Goal: Information Seeking & Learning: Learn about a topic

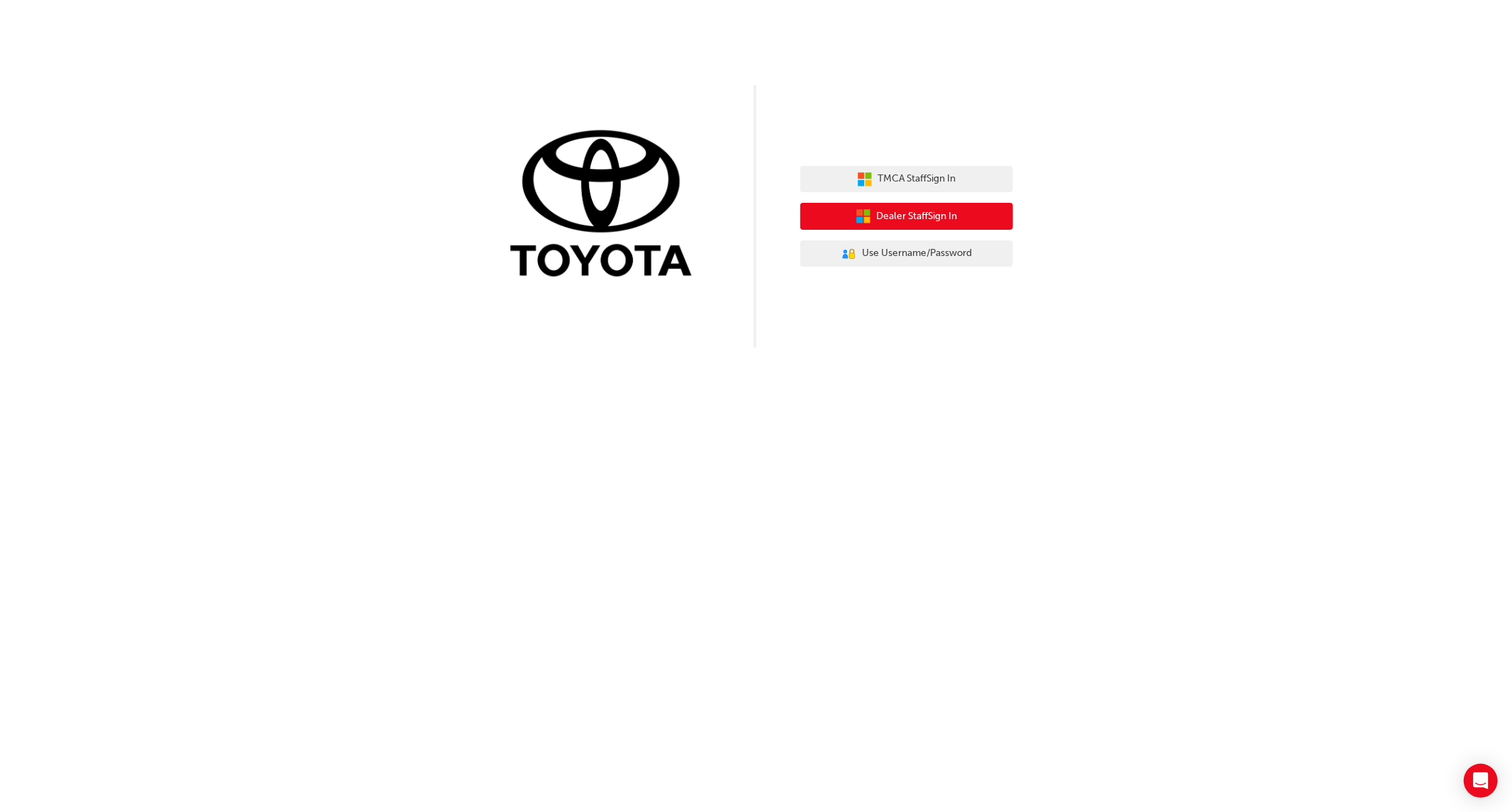
click at [934, 211] on span "Dealer Staff Sign In" at bounding box center [917, 216] width 81 height 16
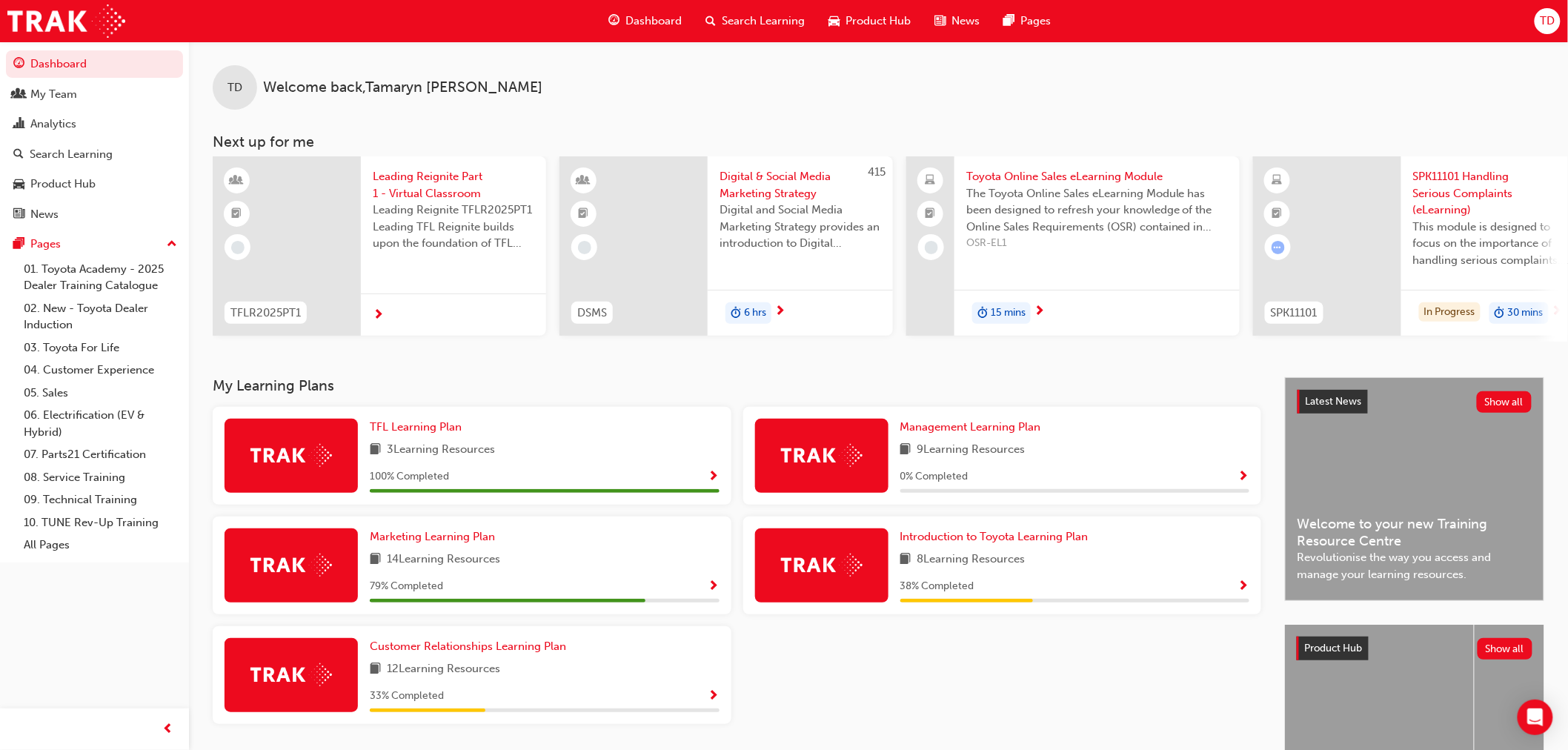
click at [786, 22] on span "Search Learning" at bounding box center [763, 21] width 83 height 17
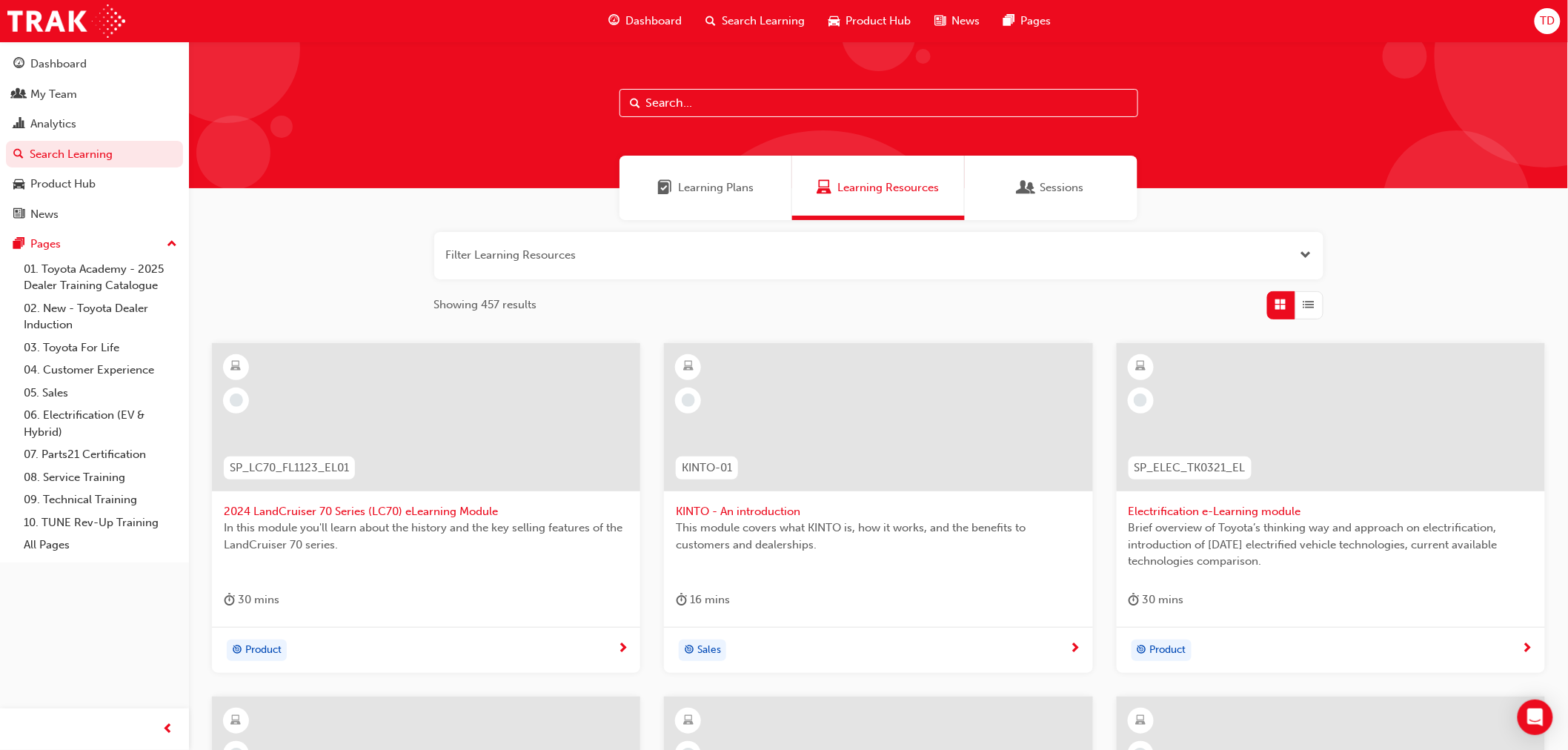
click at [701, 106] on input "text" at bounding box center [879, 102] width 519 height 28
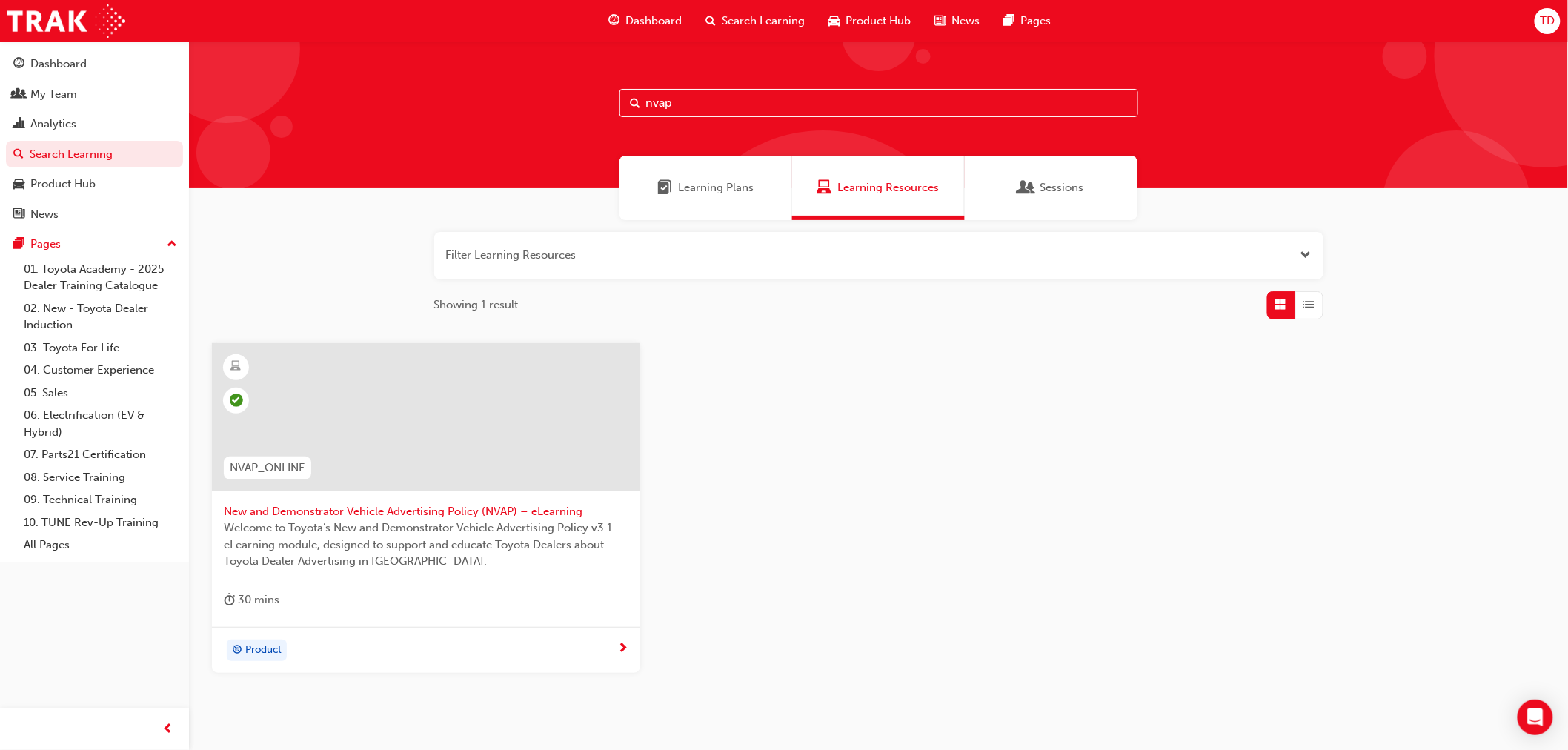
type input "nvap"
click at [349, 465] on div at bounding box center [425, 417] width 428 height 148
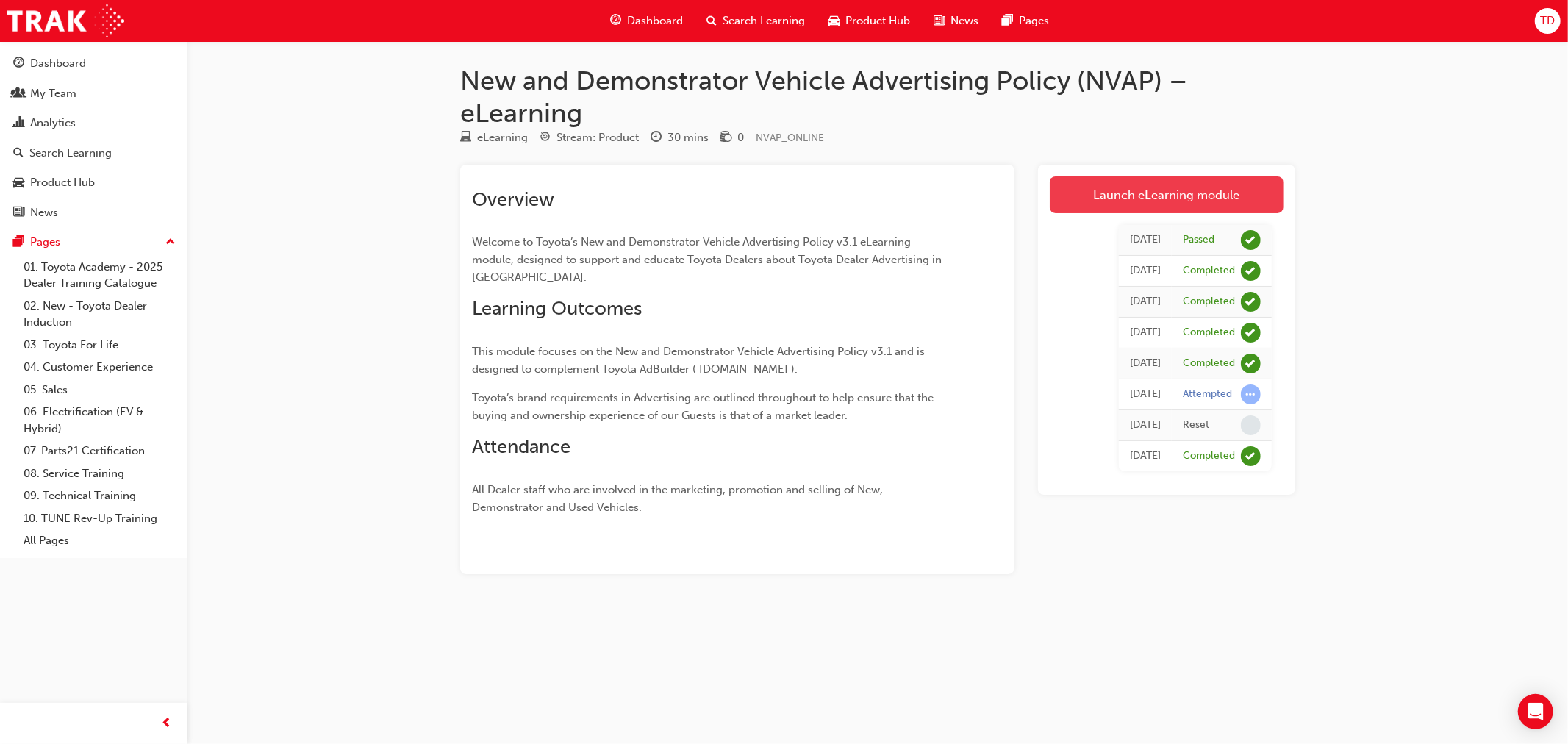
click at [1139, 187] on link "Launch eLearning module" at bounding box center [1167, 195] width 234 height 37
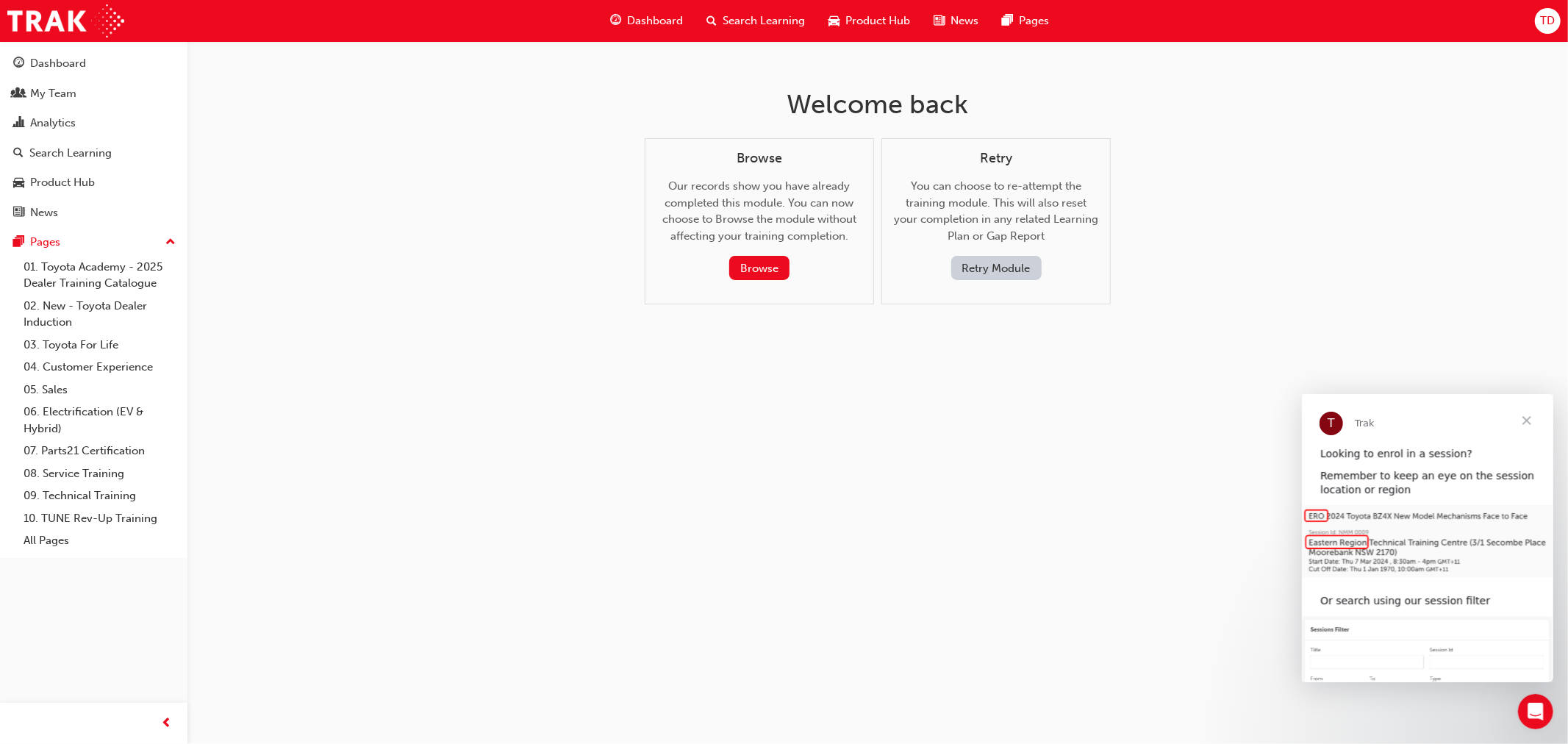
click at [1532, 419] on span "Close" at bounding box center [1526, 420] width 53 height 53
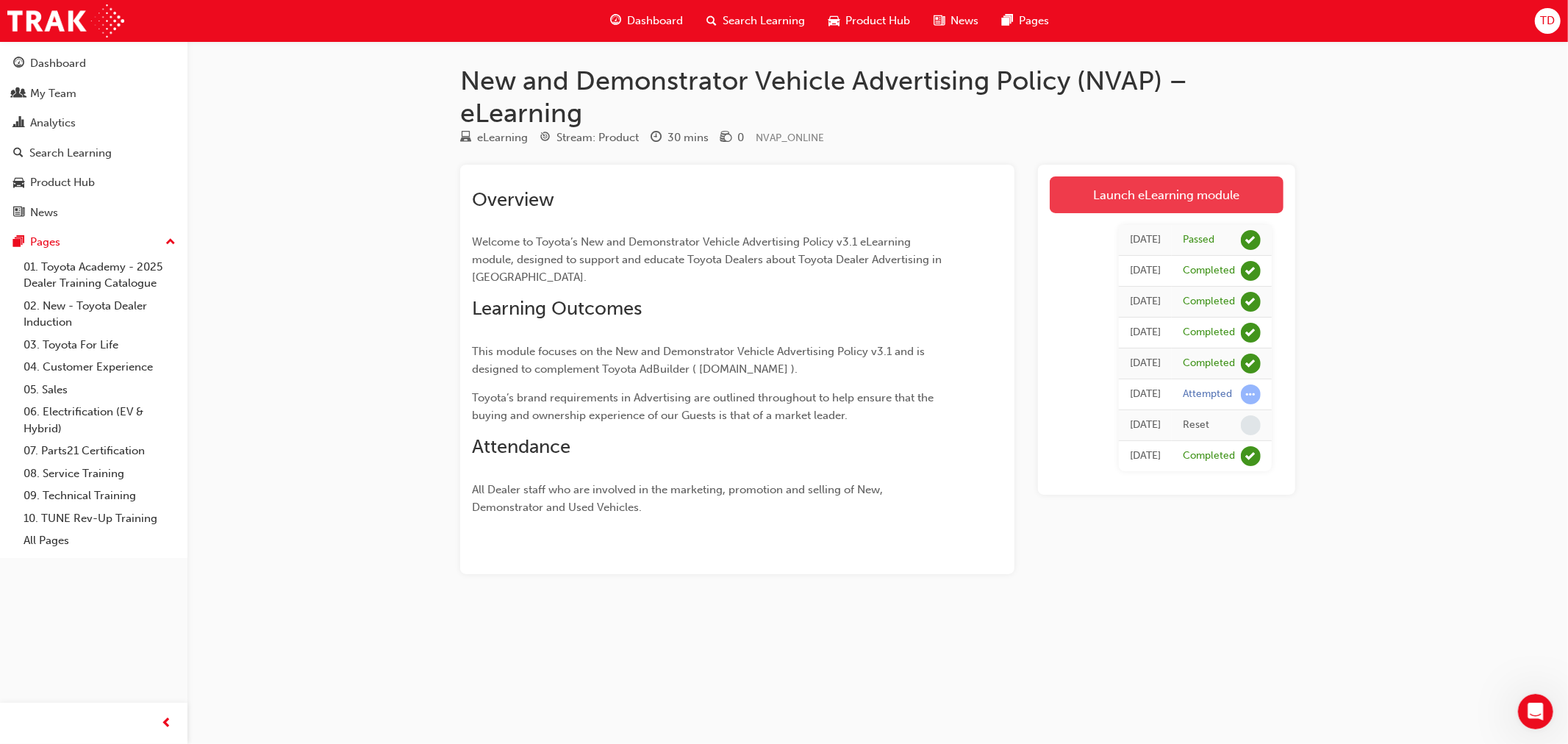
click at [1116, 184] on link "Launch eLearning module" at bounding box center [1167, 195] width 234 height 37
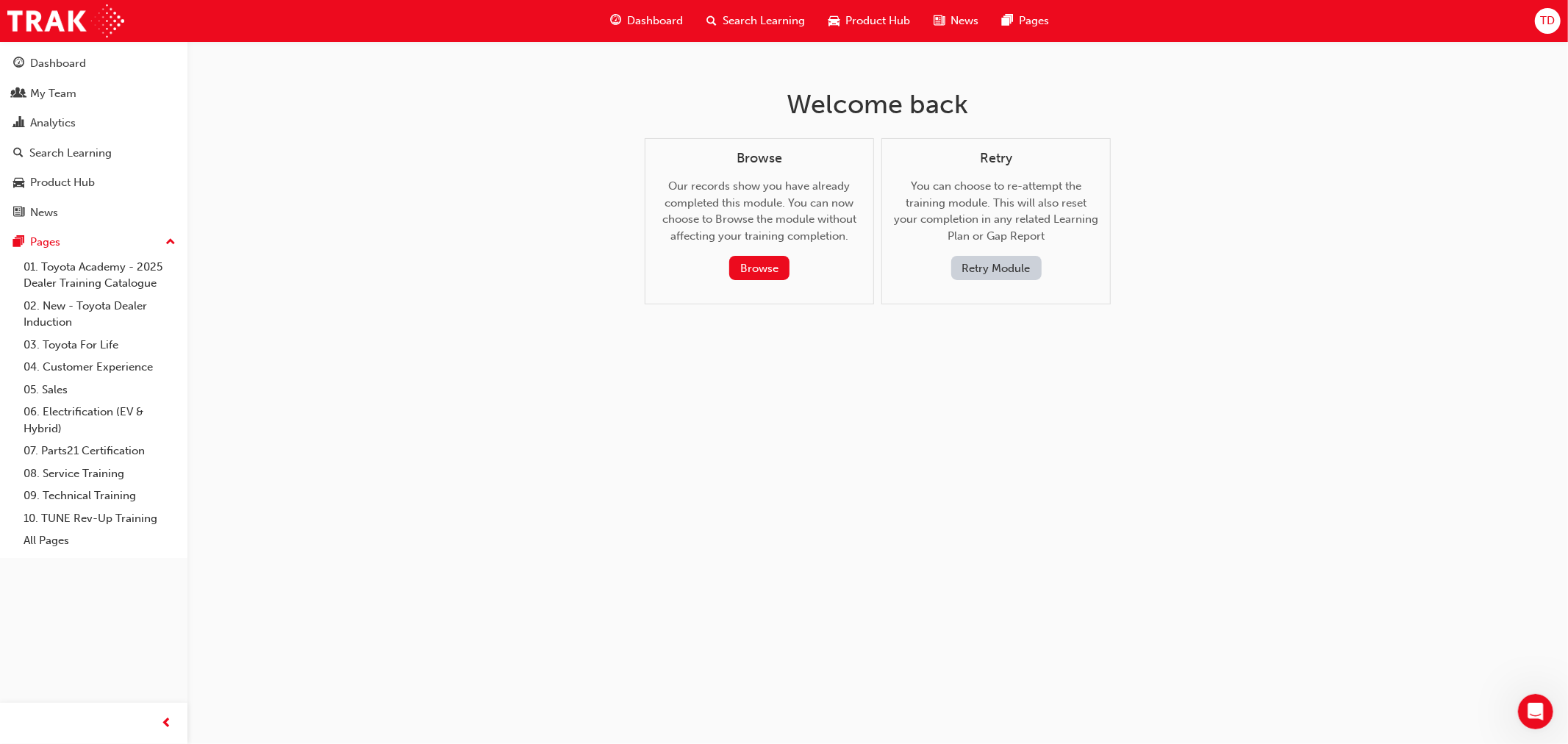
click at [747, 17] on span "Search Learning" at bounding box center [764, 21] width 83 height 17
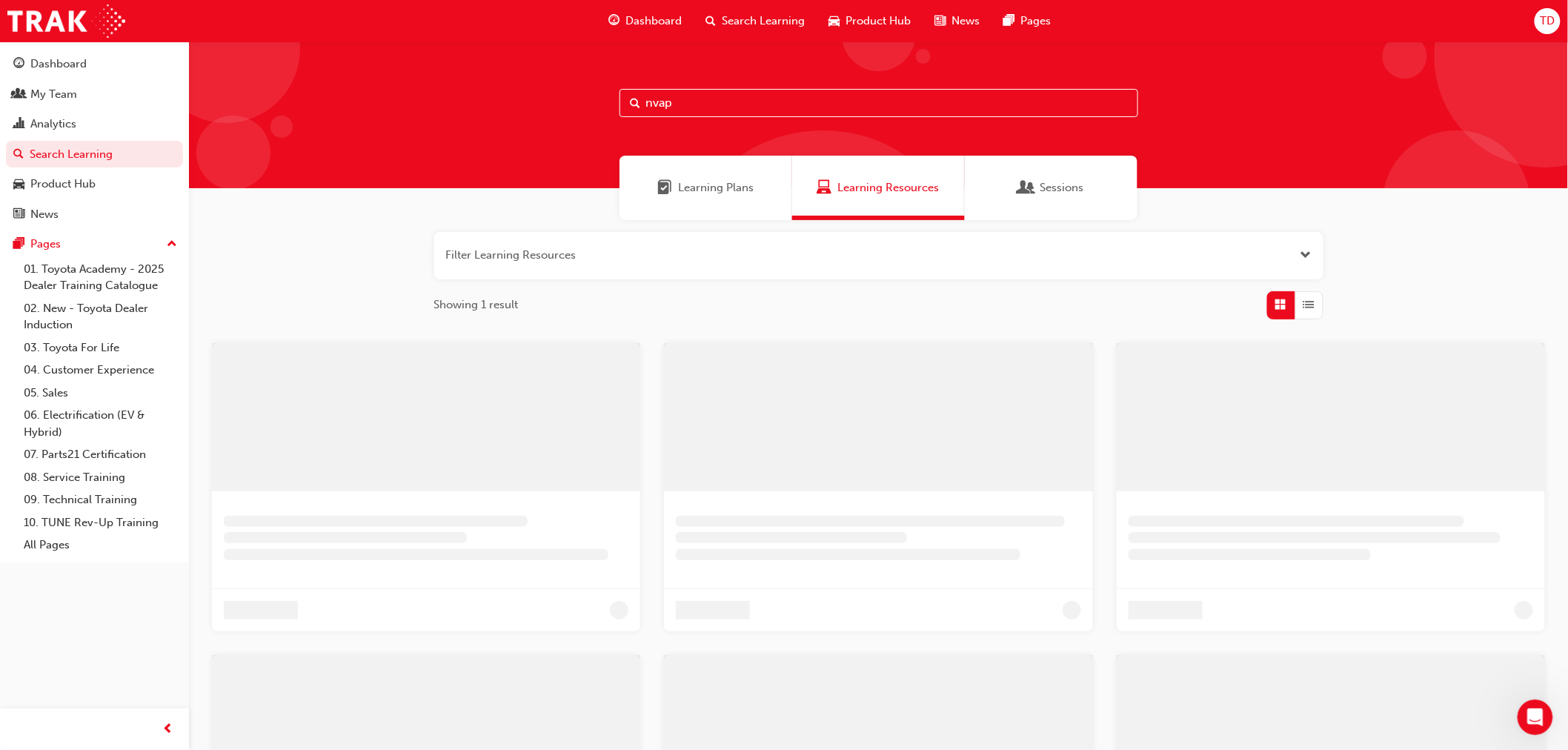
click at [686, 97] on input "nvap" at bounding box center [879, 102] width 519 height 28
drag, startPoint x: 686, startPoint y: 97, endPoint x: 623, endPoint y: 100, distance: 63.1
click at [623, 100] on input "nvap" at bounding box center [879, 102] width 519 height 28
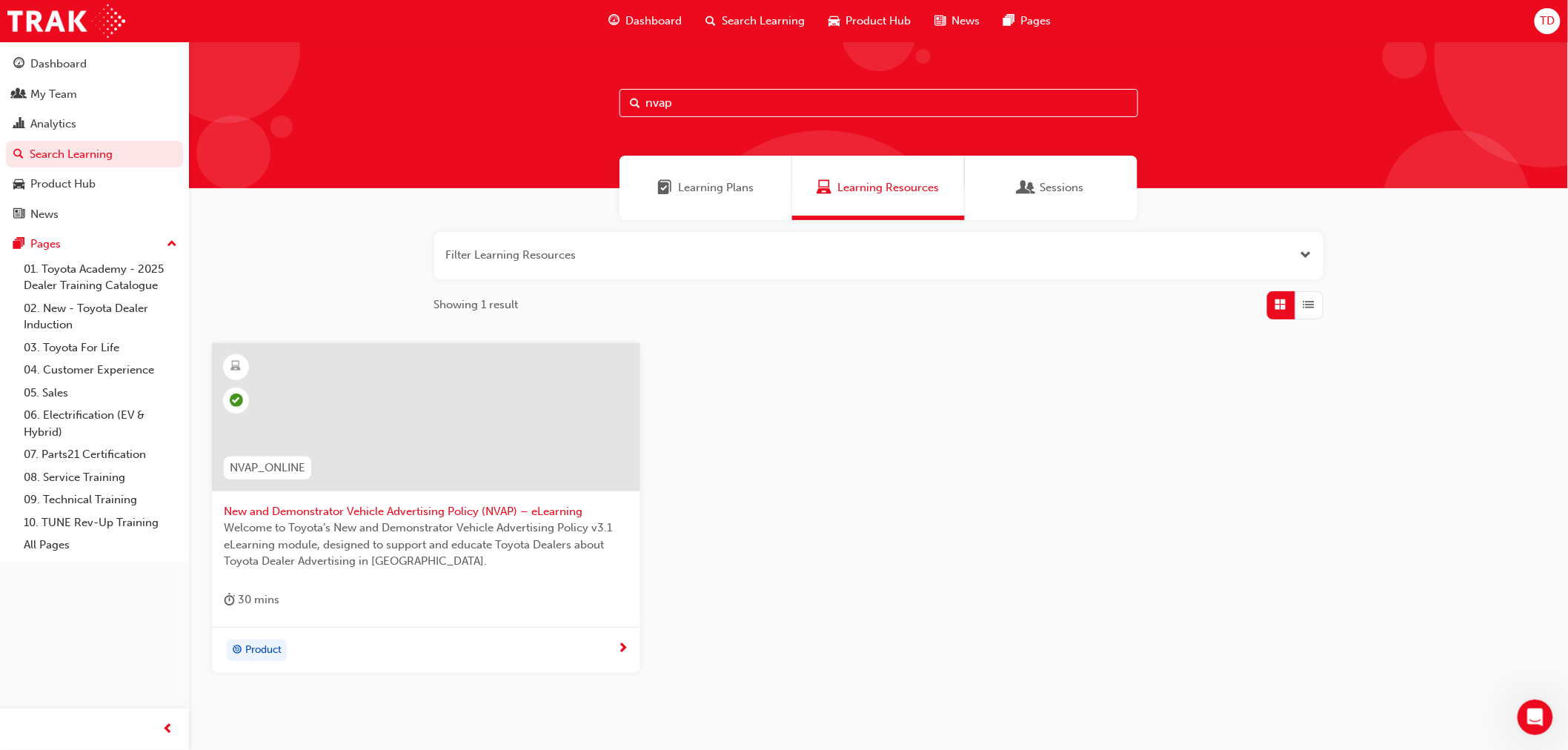
paste input "New and Demonstrator Vehicle Advertising Policy Module"
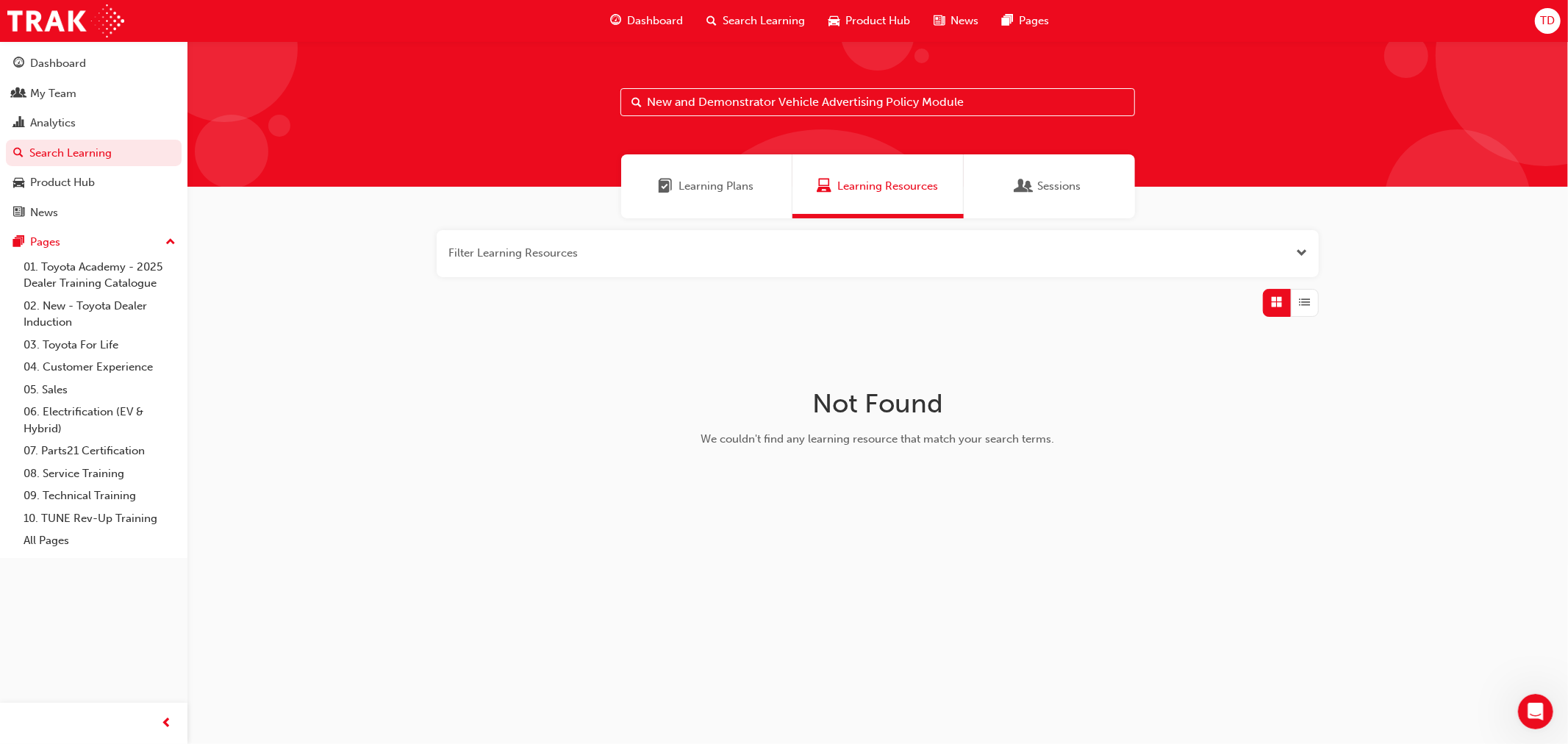
drag, startPoint x: 968, startPoint y: 105, endPoint x: 962, endPoint y: 102, distance: 6.7
click at [966, 105] on input "New and Demonstrator Vehicle Advertising Policy Module" at bounding box center [878, 102] width 515 height 28
type input "New and Demonstrator Vehicle Advertising Policy"
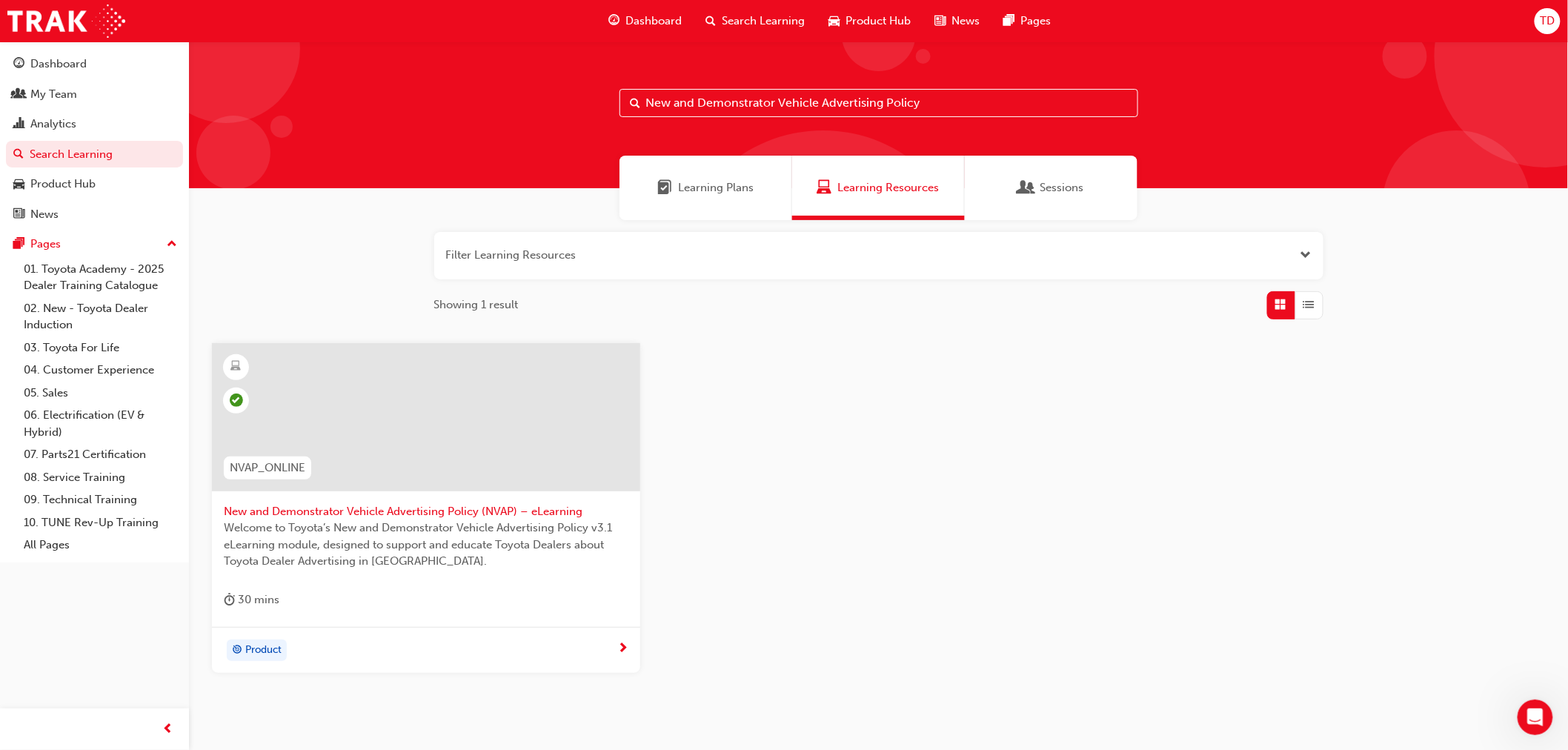
click at [623, 653] on span "next-icon" at bounding box center [623, 649] width 11 height 13
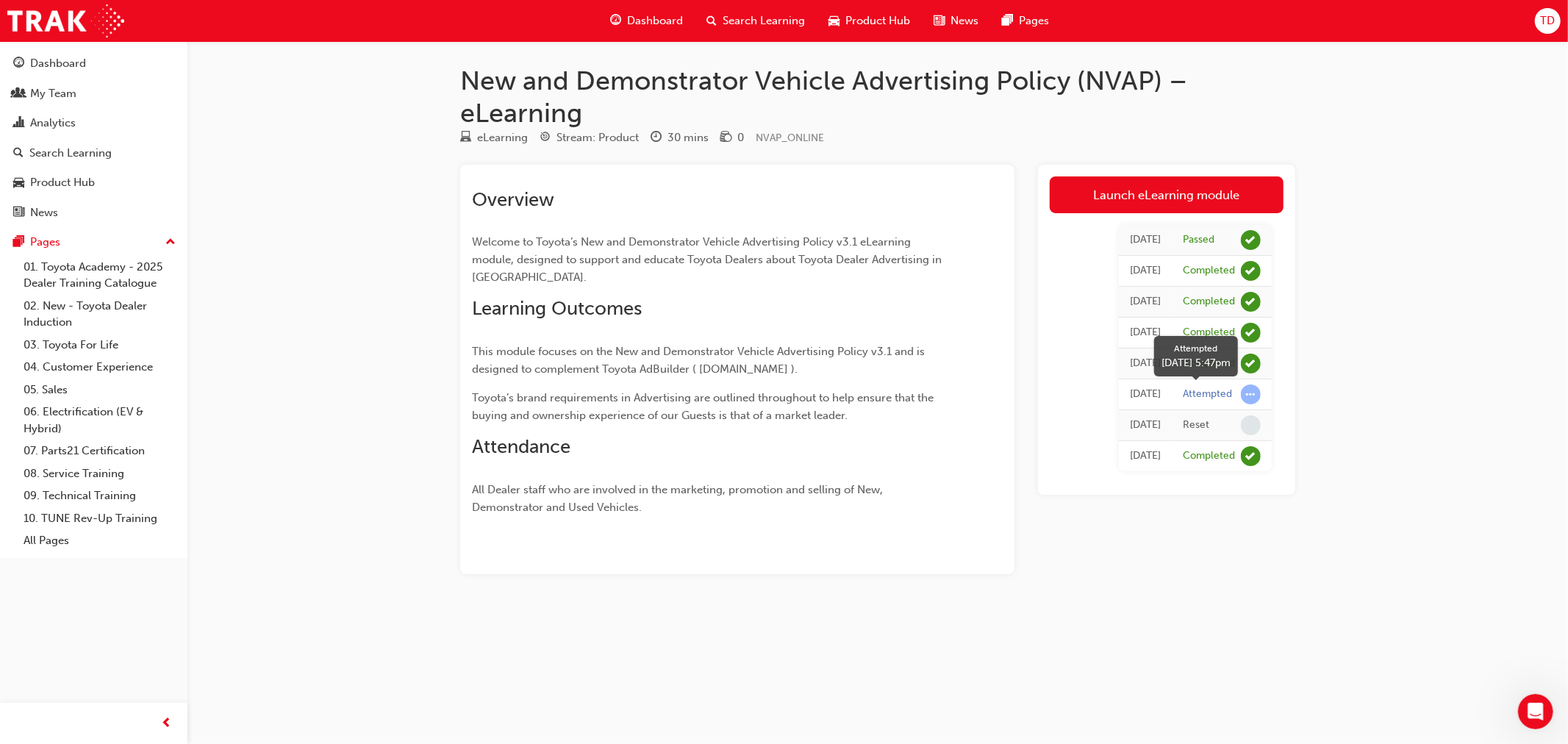
click at [1247, 394] on span "learningRecordVerb_ATTEMPT-icon" at bounding box center [1251, 394] width 20 height 20
click at [1252, 431] on span "learningRecordVerb_NONE-icon" at bounding box center [1251, 425] width 20 height 20
